Goal: Transaction & Acquisition: Purchase product/service

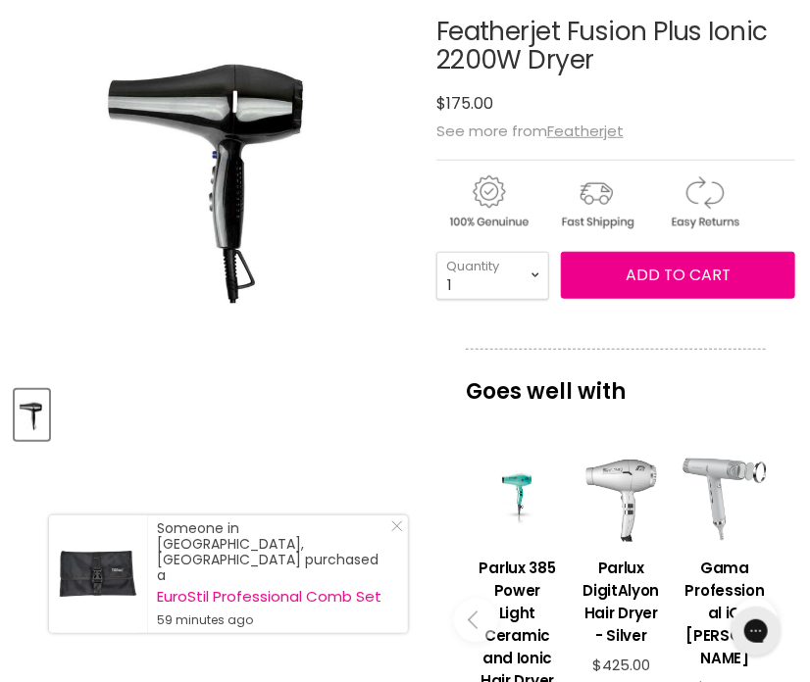
scroll to position [294, 0]
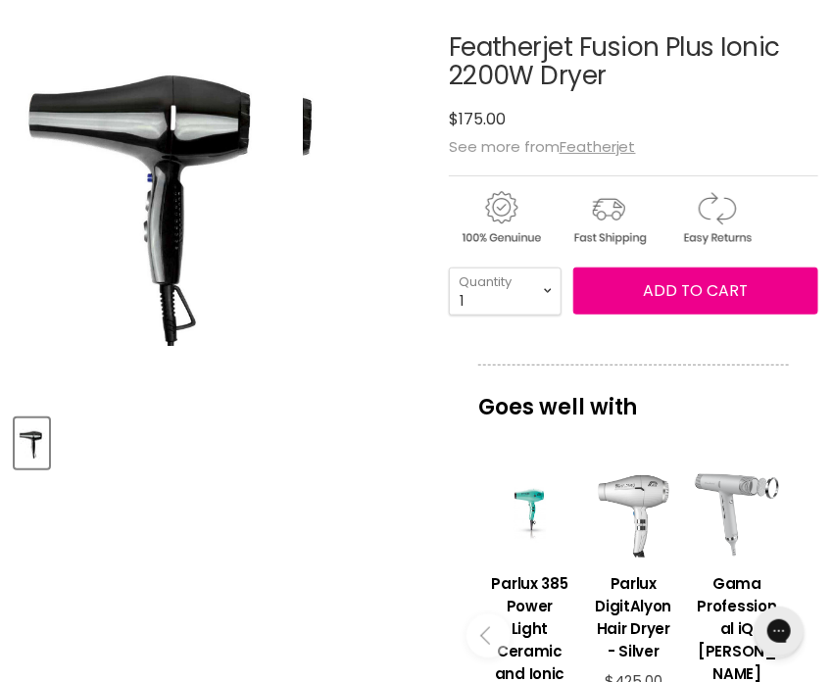
click at [163, 156] on img "Featherjet Fusion Plus Ionic 2200W Dryer image. Click or Scroll to Zoom." at bounding box center [151, 195] width 304 height 456
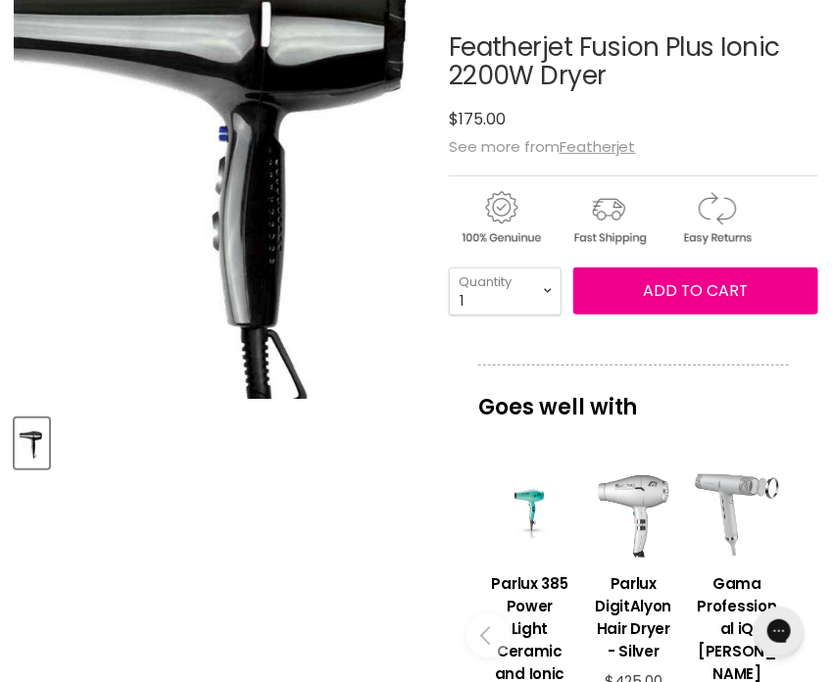
click at [79, 219] on img "Featherjet Fusion Plus Ionic 2200W Dryer image. Click or Scroll to Zoom." at bounding box center [225, 164] width 552 height 829
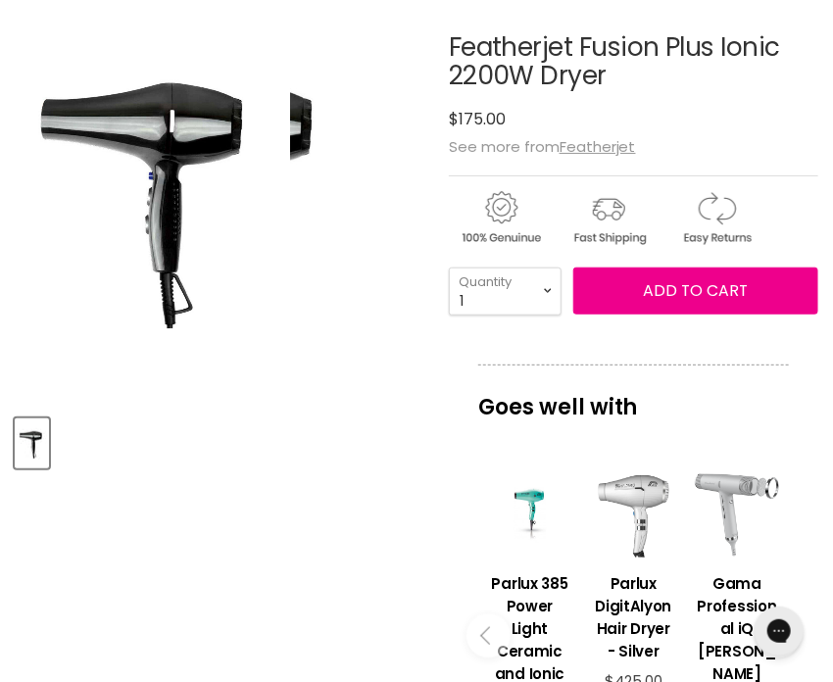
click at [369, 186] on div "Click or scroll to zoom Tap or pinch to zoom" at bounding box center [222, 191] width 414 height 414
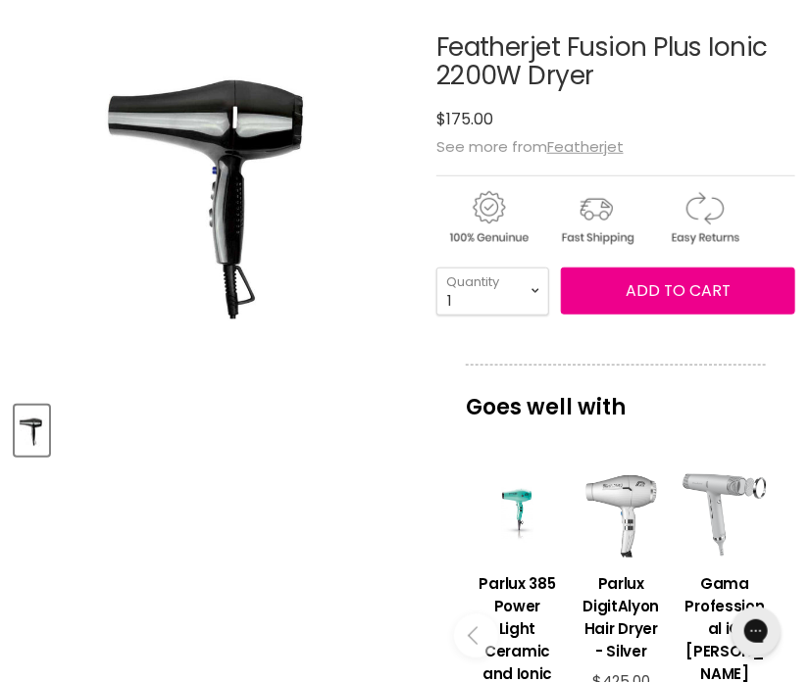
click at [464, 8] on div "Featherjet Fusion Plus Ionic 2200W Dryer No reviews $175.00 See more from Feath…" at bounding box center [615, 623] width 359 height 1279
click at [561, 99] on div "Featherjet Fusion Plus Ionic 2200W Dryer No reviews $175.00" at bounding box center [615, 82] width 359 height 99
click at [586, 147] on u "Featherjet" at bounding box center [585, 146] width 76 height 21
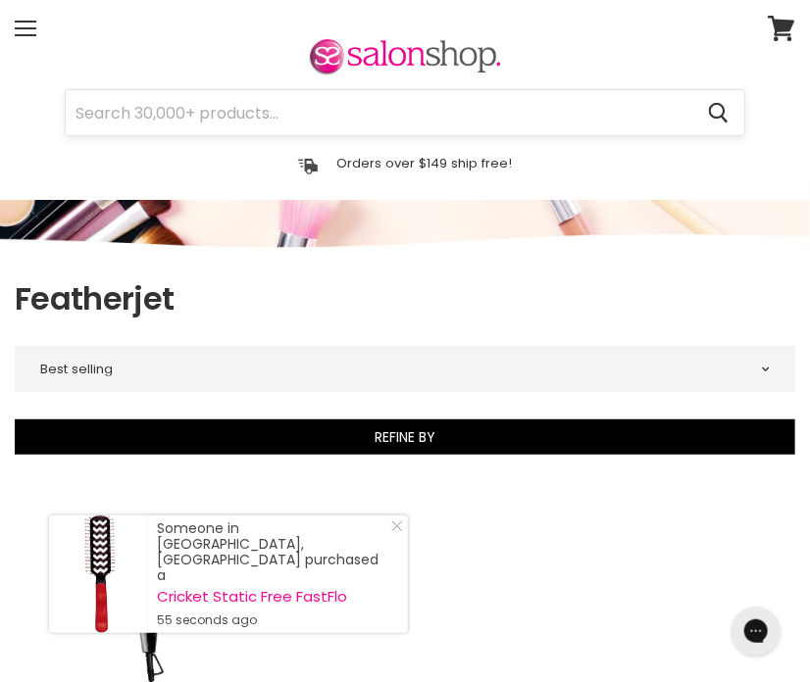
scroll to position [98, 0]
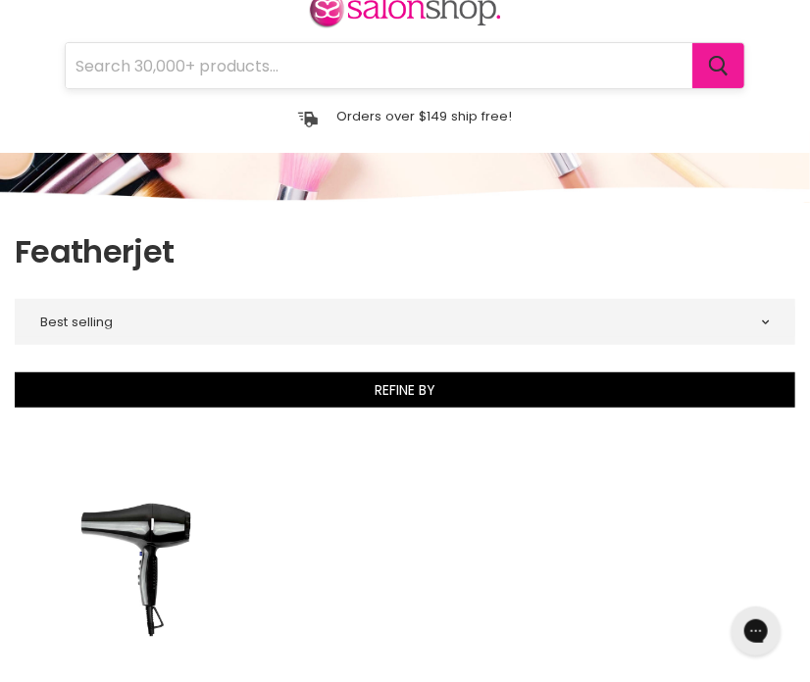
click at [721, 63] on icon "Search" at bounding box center [719, 66] width 20 height 21
click at [318, 74] on input "Search" at bounding box center [379, 65] width 627 height 45
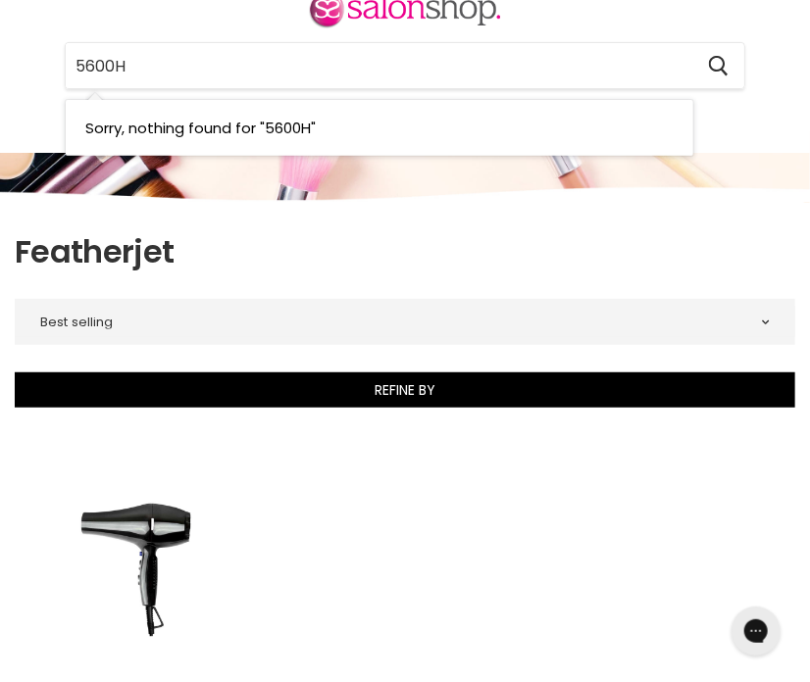
drag, startPoint x: 183, startPoint y: 68, endPoint x: 55, endPoint y: 62, distance: 128.6
click at [55, 62] on div "5600H Cancel" at bounding box center [405, 65] width 781 height 45
drag, startPoint x: 153, startPoint y: 74, endPoint x: 54, endPoint y: 70, distance: 99.1
click at [54, 70] on div "FJ24760 Cancel" at bounding box center [405, 65] width 781 height 45
type input "170401-EA"
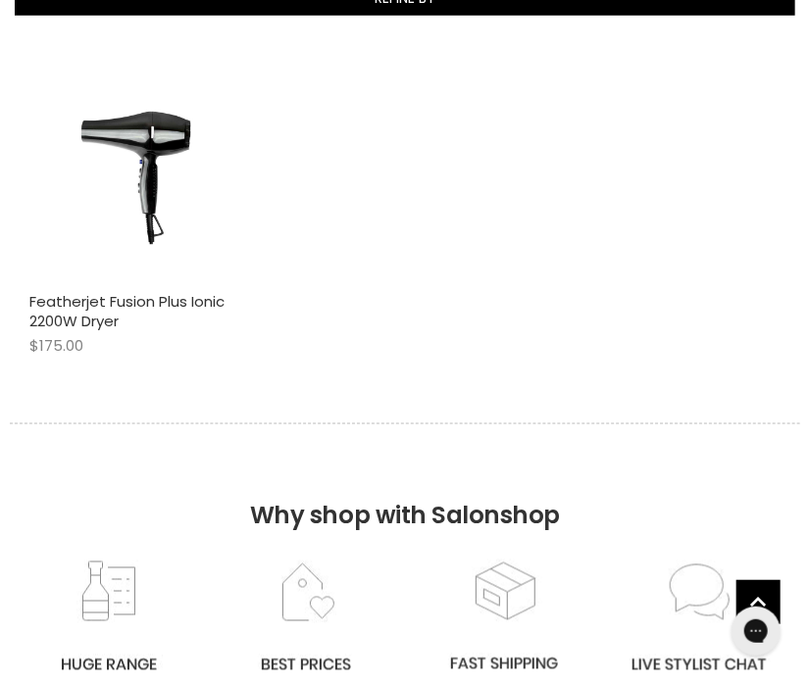
scroll to position [0, 0]
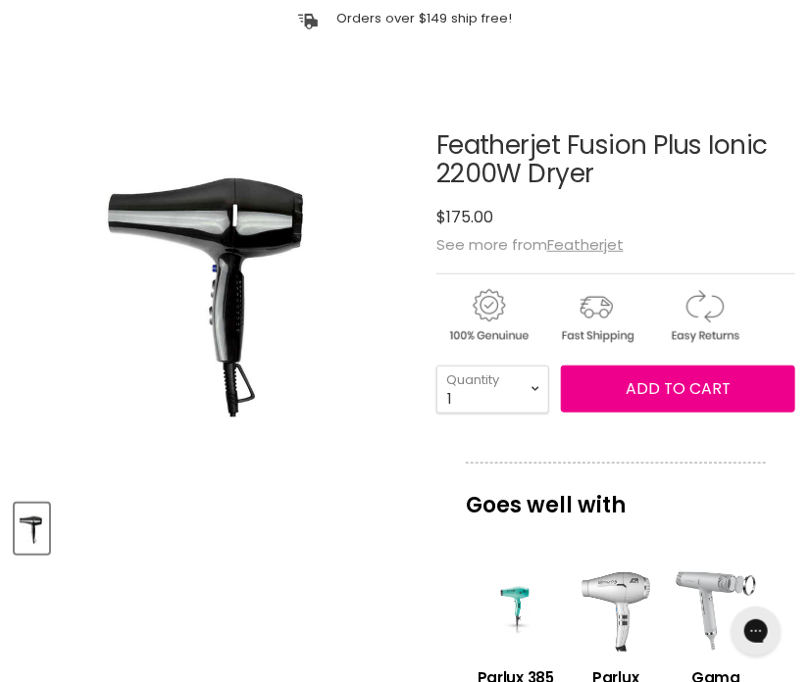
scroll to position [294, 0]
